Goal: Task Accomplishment & Management: Use online tool/utility

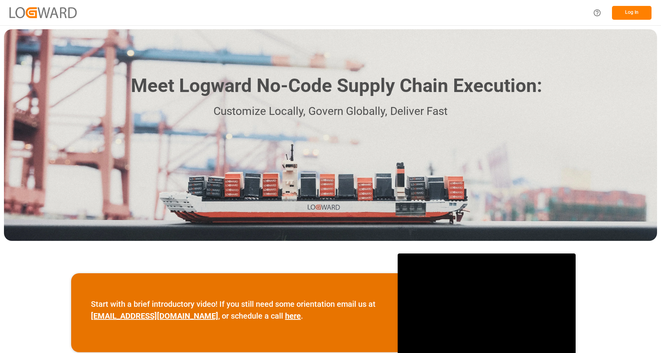
click at [632, 9] on button "Log In" at bounding box center [632, 13] width 40 height 14
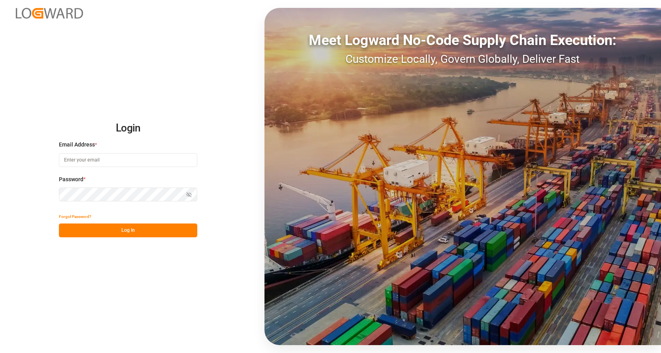
type input "karine.staut@melitta.be"
click at [127, 231] on button "Log In" at bounding box center [128, 231] width 138 height 14
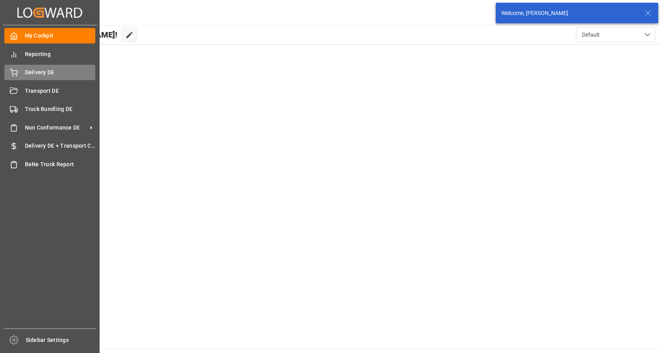
click at [17, 73] on icon at bounding box center [14, 73] width 8 height 8
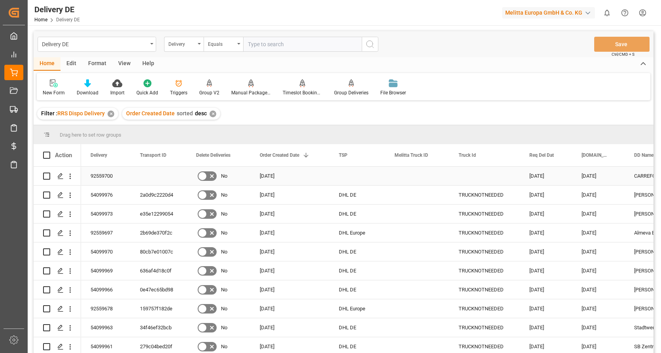
click at [48, 174] on input "Press Space to toggle row selection (unchecked)" at bounding box center [46, 176] width 7 height 7
checkbox input "true"
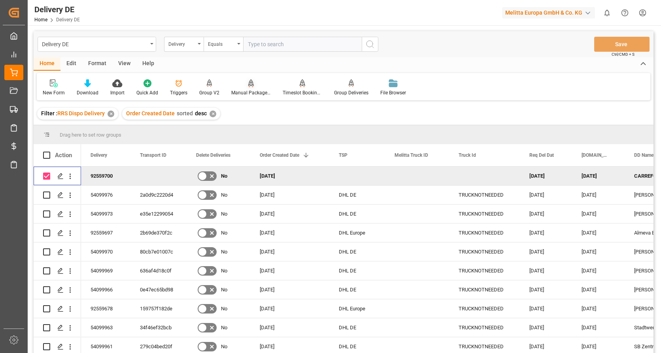
click at [246, 88] on div "Manual Package TypeDetermination" at bounding box center [250, 87] width 51 height 17
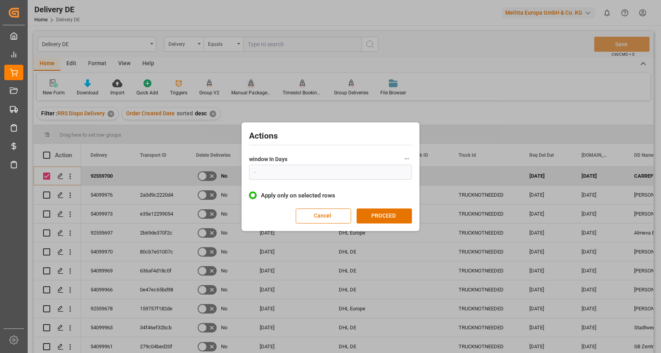
type input "1"
click at [382, 215] on button "PROCEED" at bounding box center [383, 216] width 55 height 15
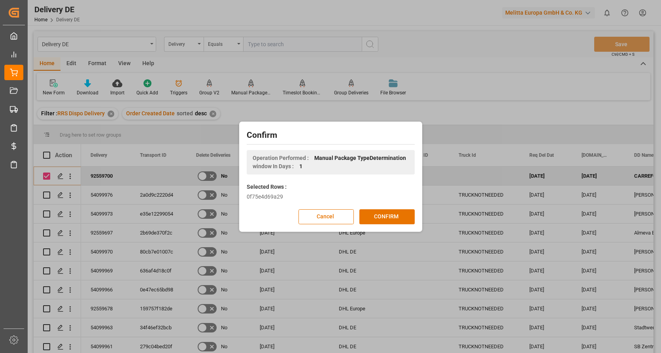
click at [382, 215] on button "CONFIRM" at bounding box center [386, 216] width 55 height 15
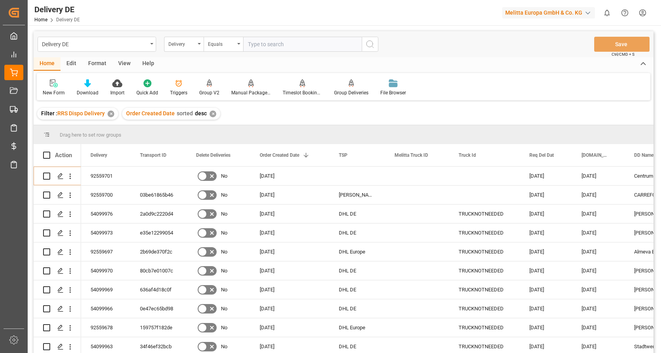
click at [644, 10] on html "Created by potrace 1.15, written by Peter Selinger 2001-2017 Created by potrace…" at bounding box center [330, 176] width 661 height 353
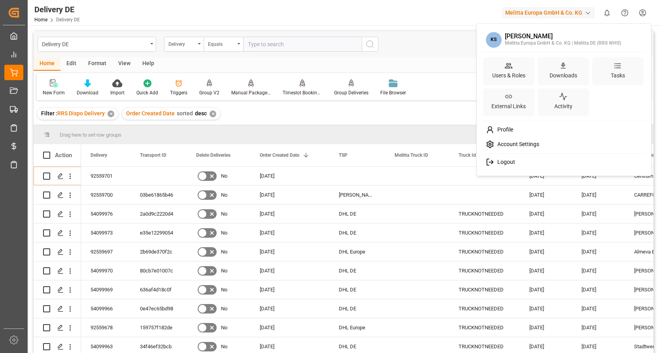
click at [505, 164] on span "Logout" at bounding box center [504, 162] width 21 height 7
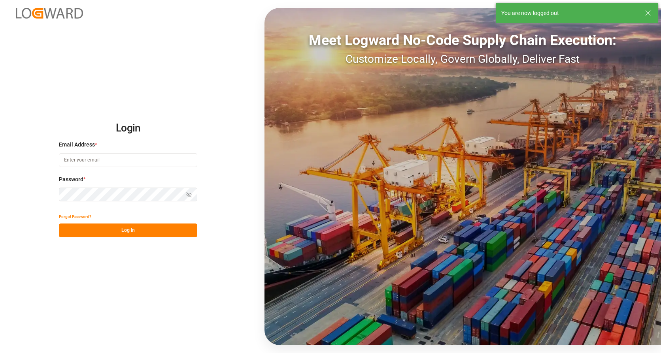
type input "karine.staut@melitta.be"
